Goal: Find specific page/section: Find specific page/section

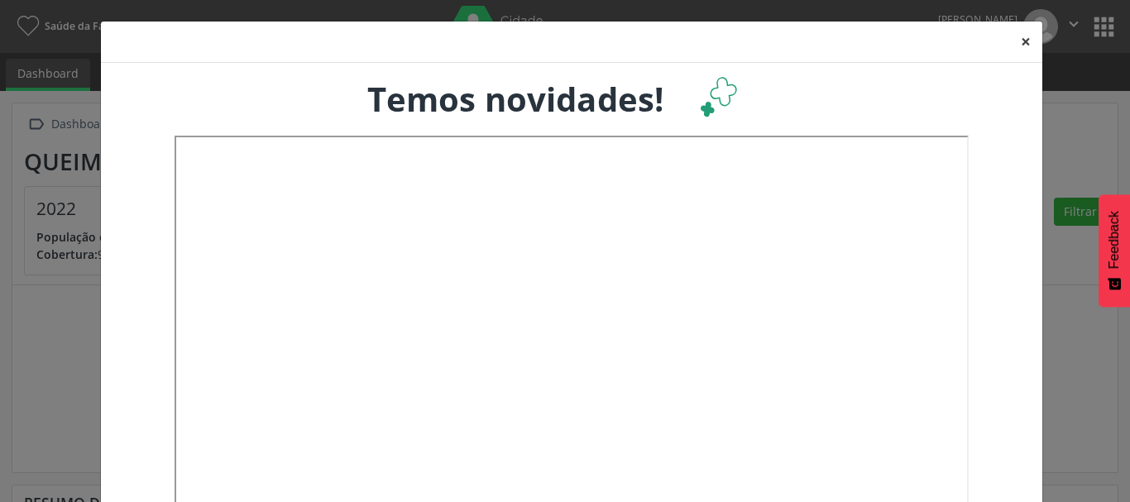
click at [1020, 41] on button "×" at bounding box center [1025, 41] width 33 height 41
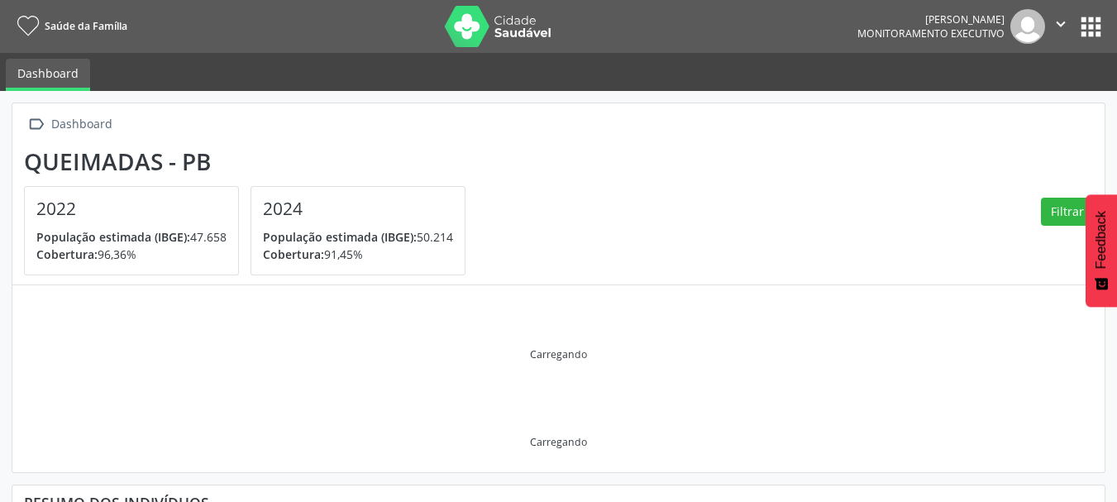
click at [1091, 19] on button "apps" at bounding box center [1091, 26] width 29 height 29
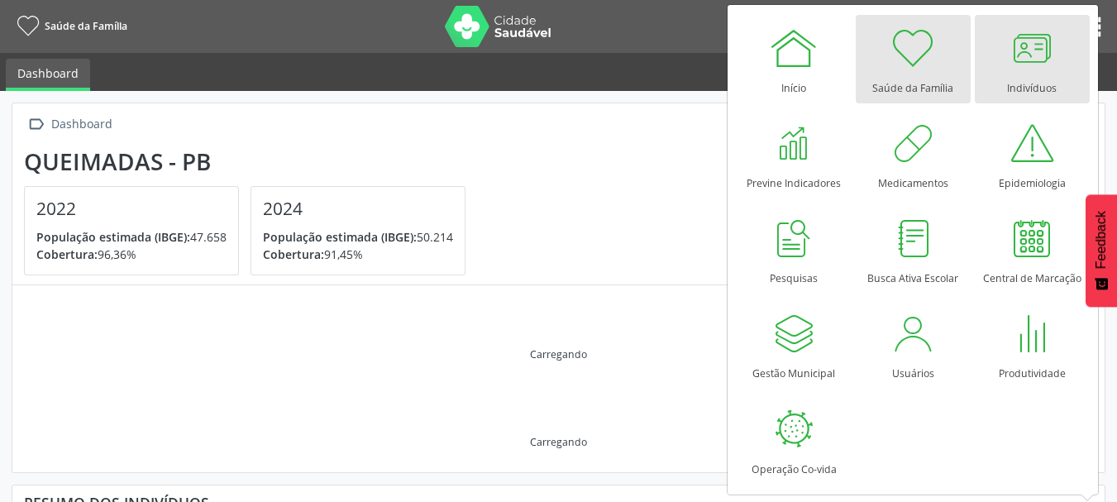
click at [1043, 48] on div at bounding box center [1032, 48] width 50 height 50
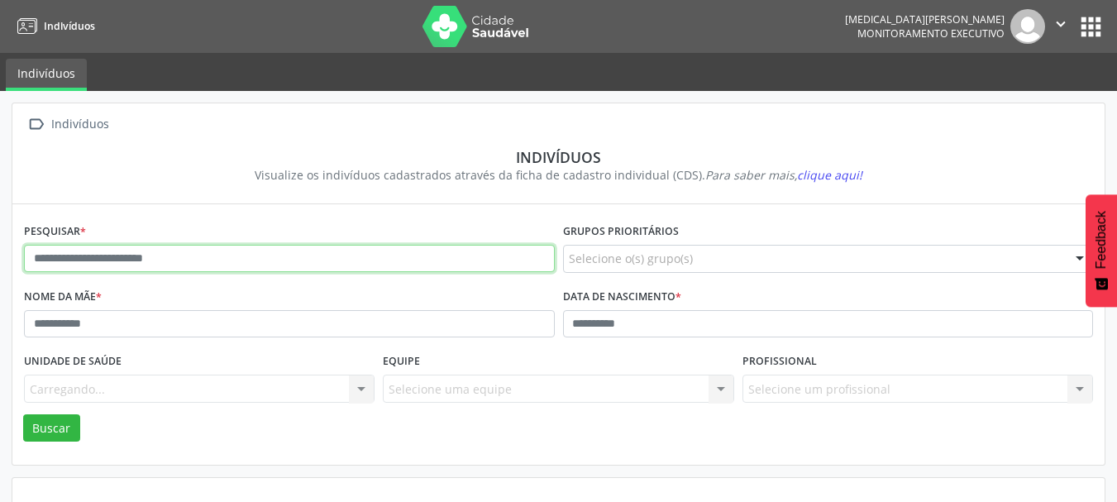
click at [128, 260] on input "text" at bounding box center [289, 259] width 531 height 28
type input "**********"
click at [23, 414] on button "Buscar" at bounding box center [51, 428] width 57 height 28
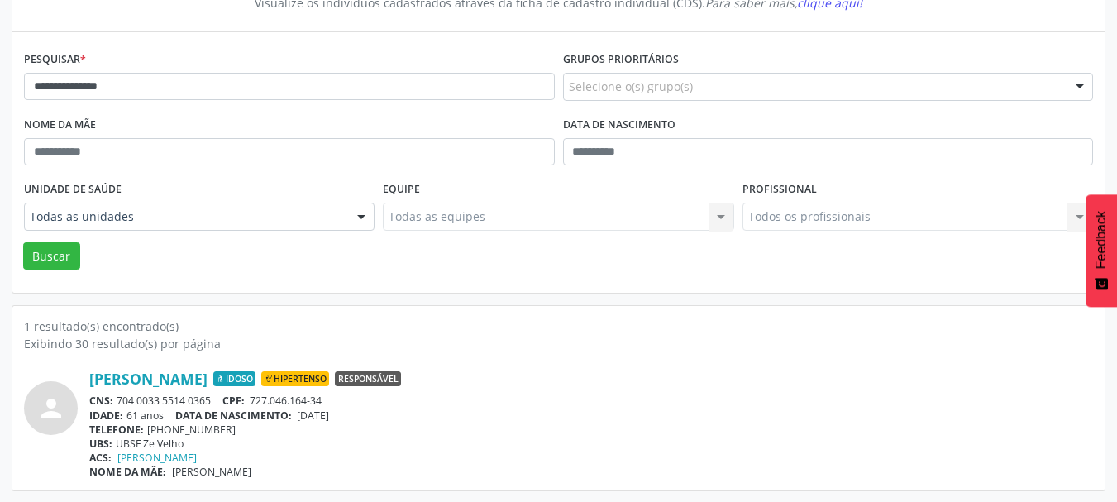
scroll to position [173, 0]
click at [170, 379] on link "Maria Jose Ribeiro da Silva" at bounding box center [148, 378] width 118 height 18
